Goal: Transaction & Acquisition: Purchase product/service

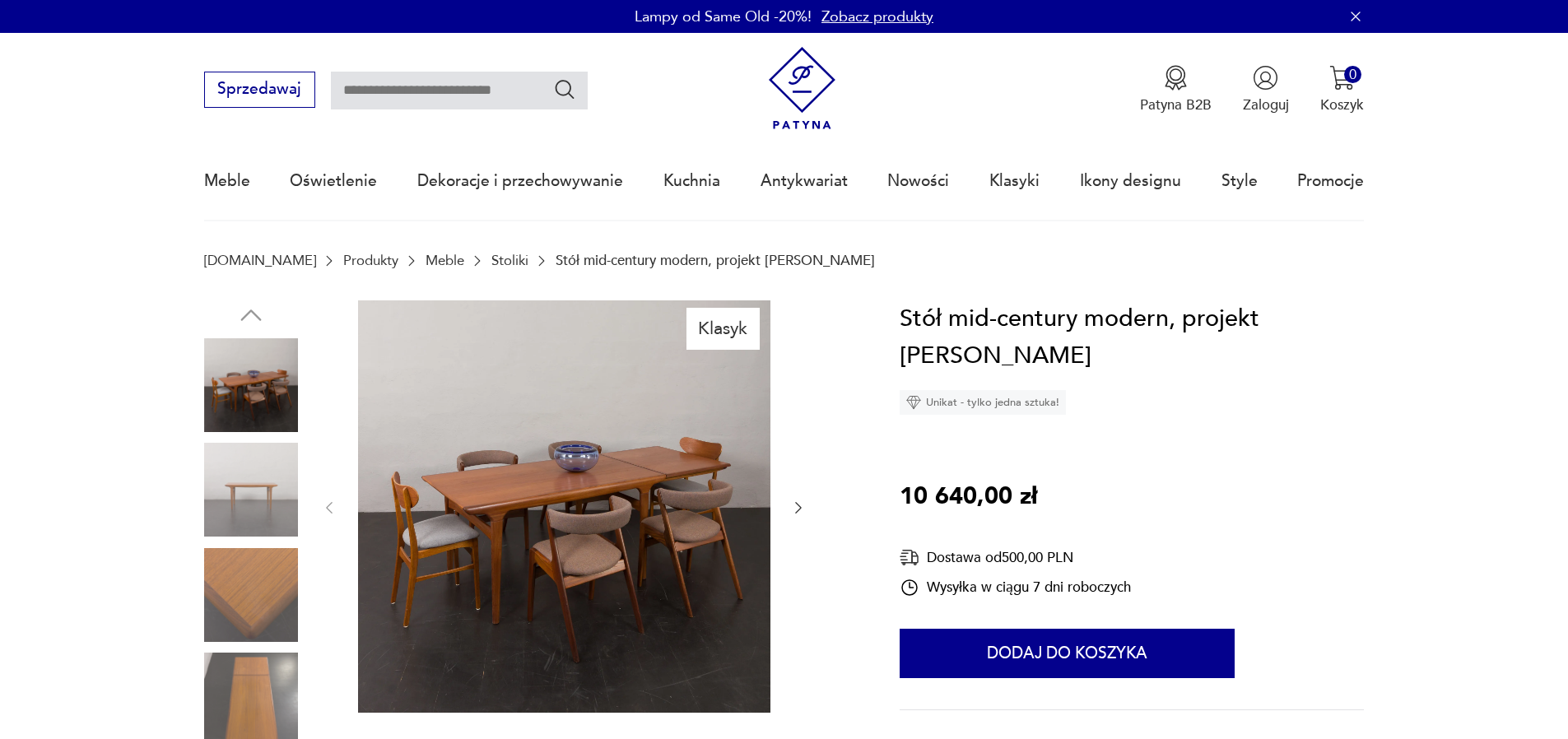
click at [226, 492] on img at bounding box center [251, 489] width 94 height 94
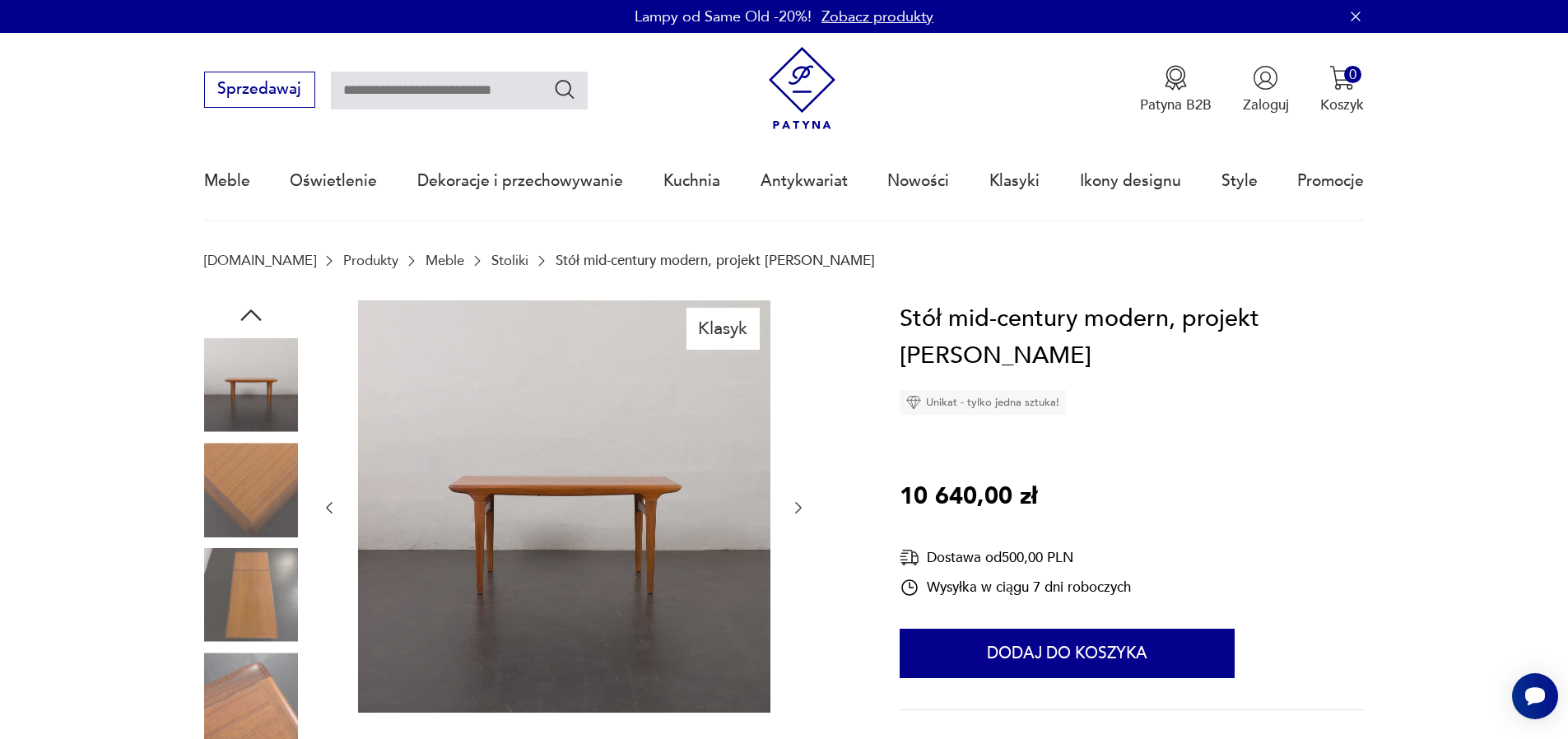
click at [233, 563] on img at bounding box center [251, 595] width 94 height 94
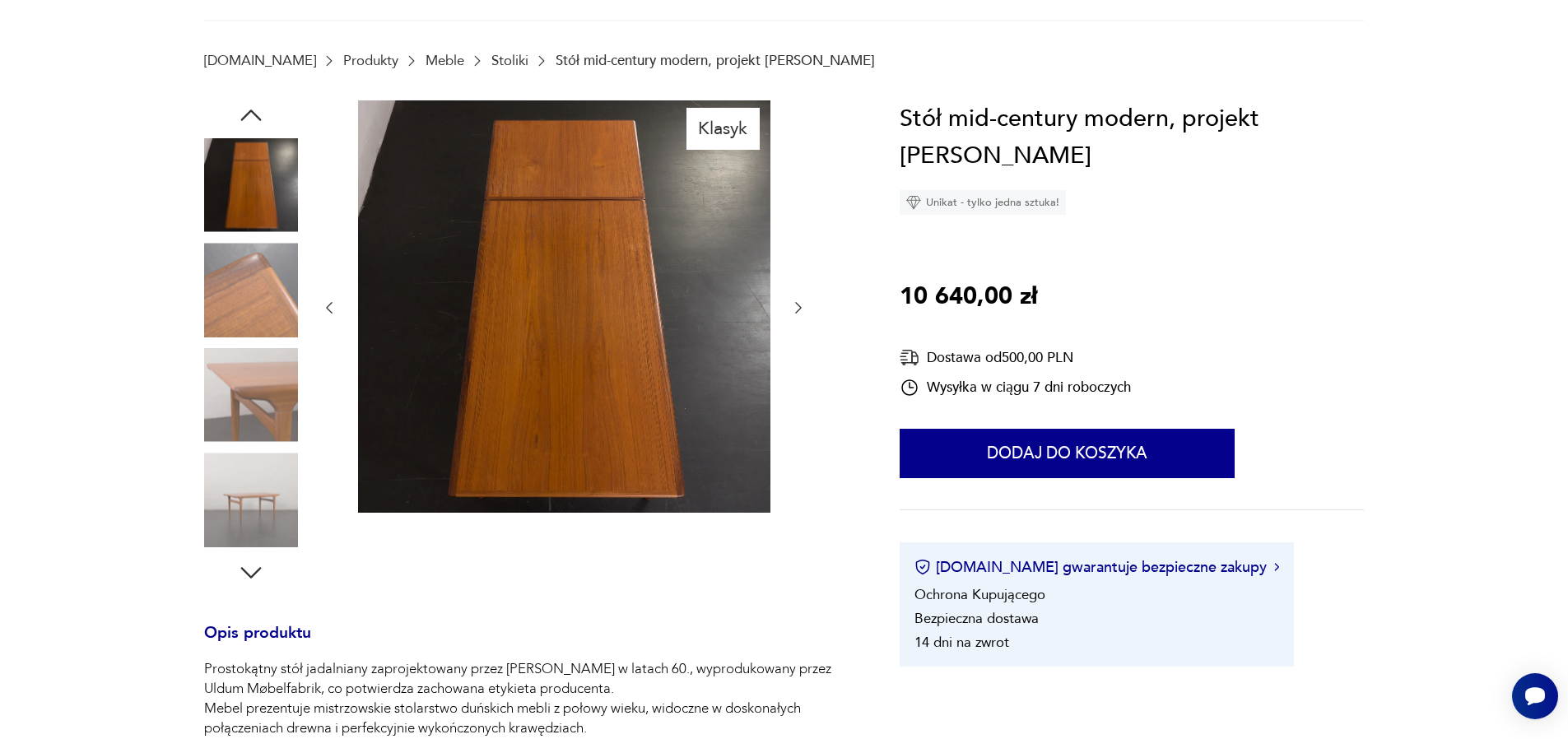
scroll to position [247, 0]
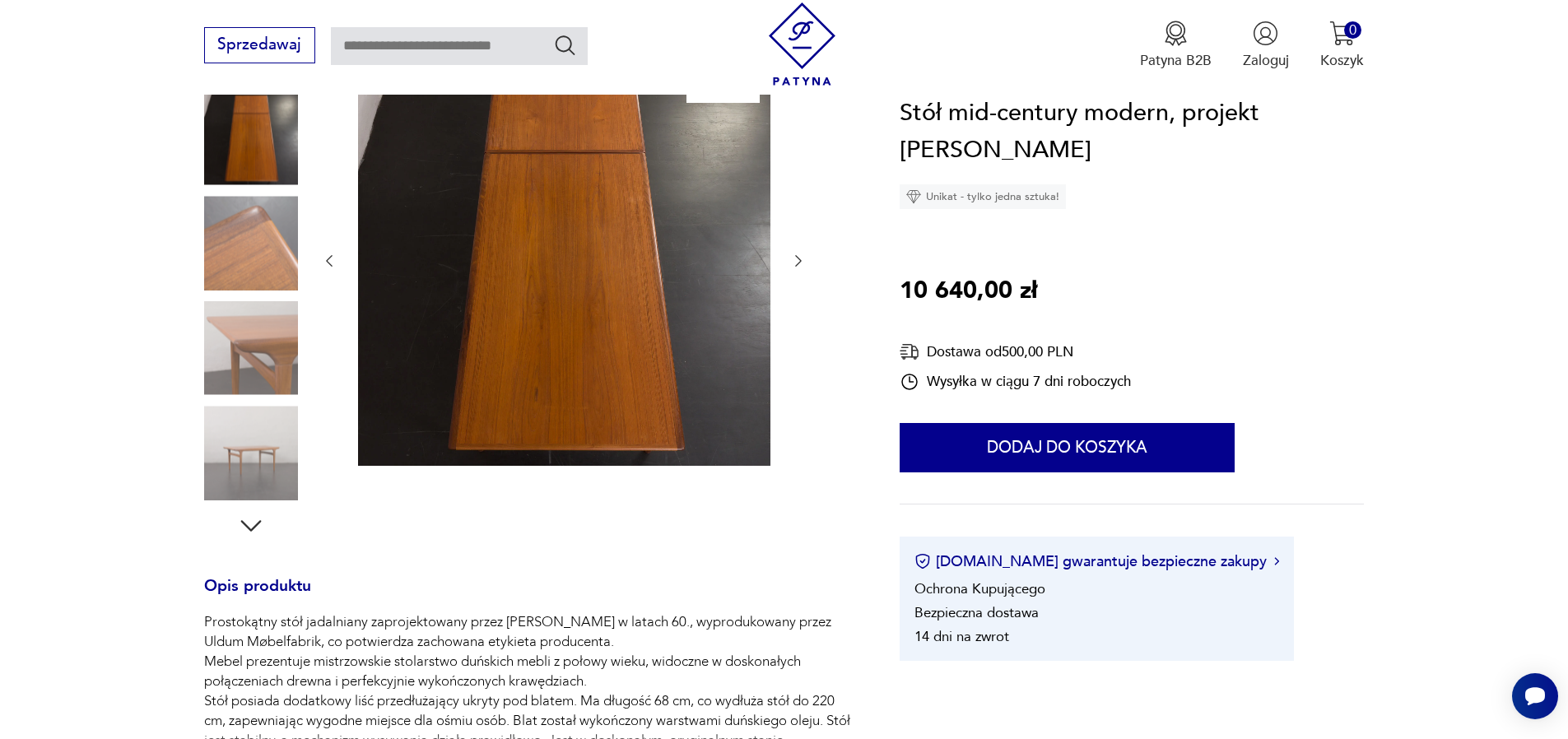
click at [247, 468] on img at bounding box center [251, 453] width 94 height 94
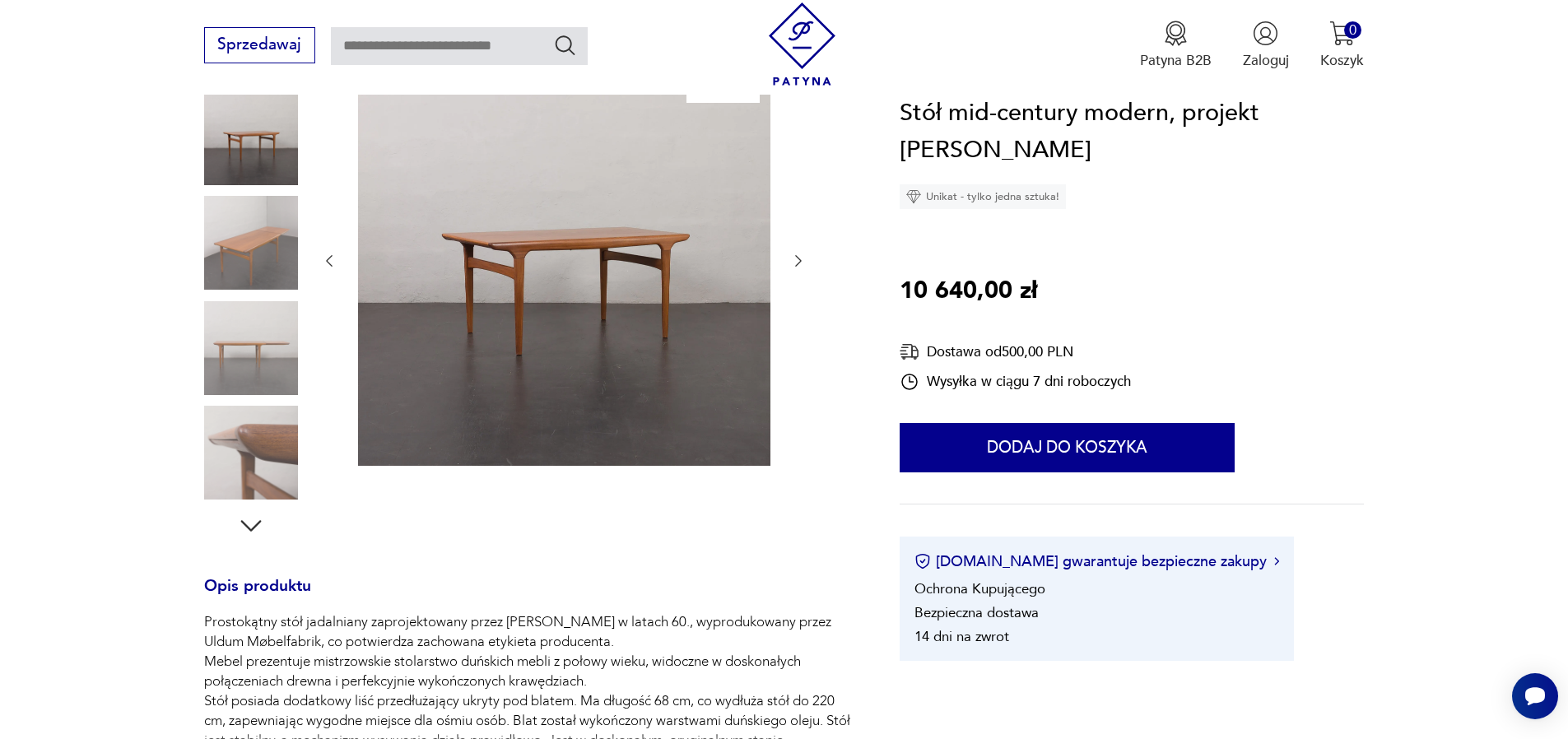
click at [244, 430] on img at bounding box center [251, 453] width 94 height 94
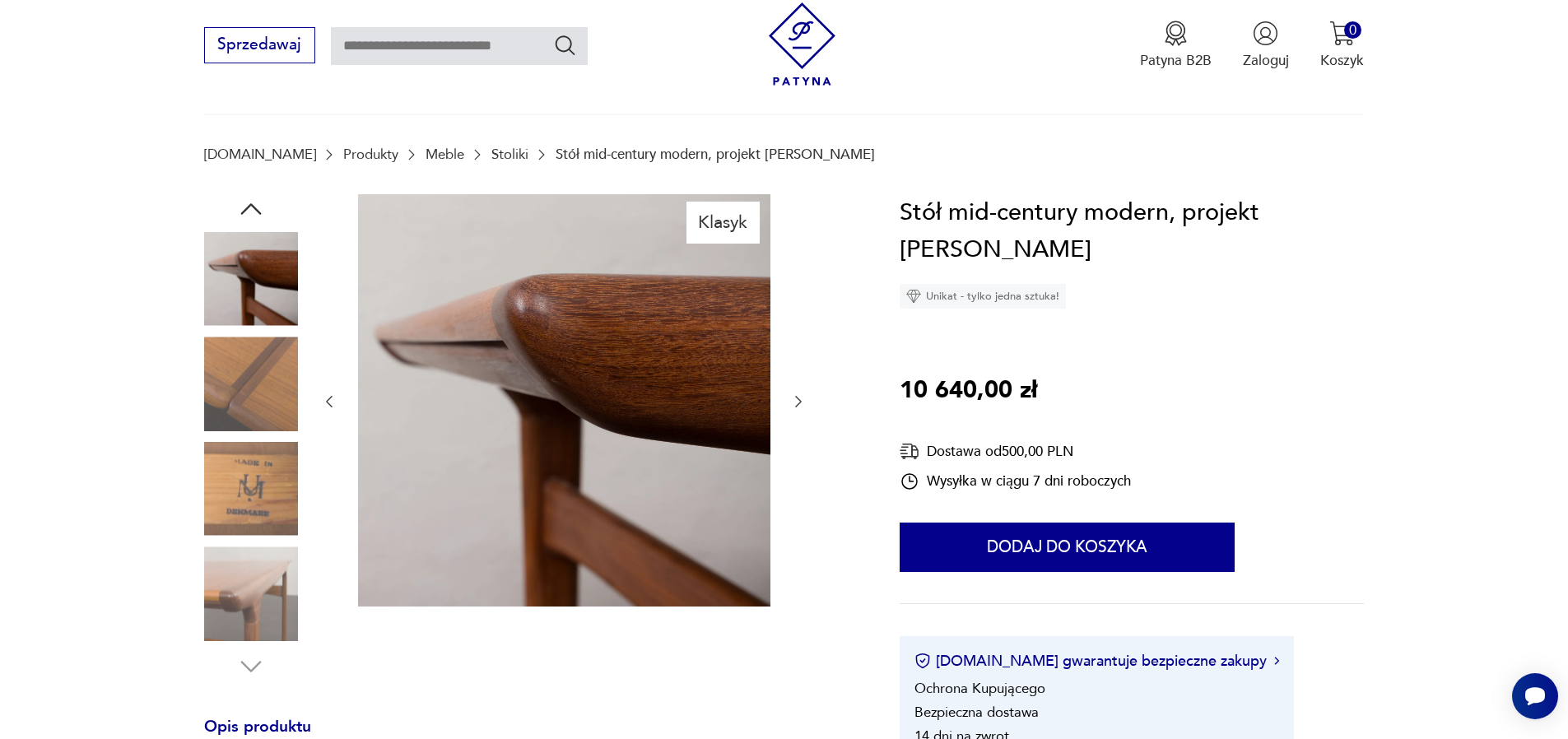
scroll to position [0, 0]
